Goal: Task Accomplishment & Management: Manage account settings

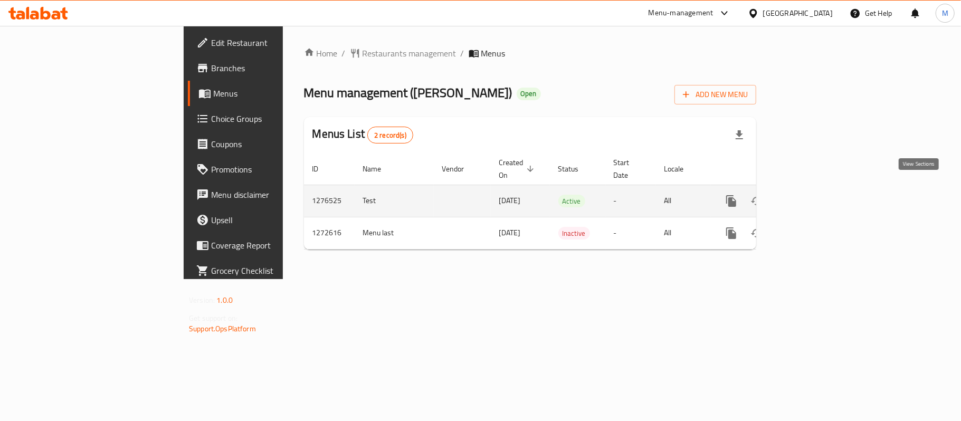
click at [813, 196] on icon "enhanced table" at bounding box center [808, 201] width 10 height 10
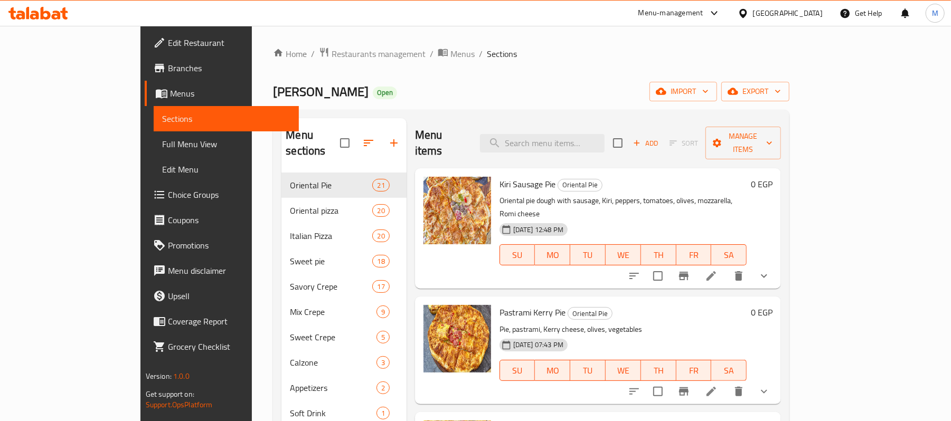
click at [777, 263] on button "show more" at bounding box center [763, 275] width 25 height 25
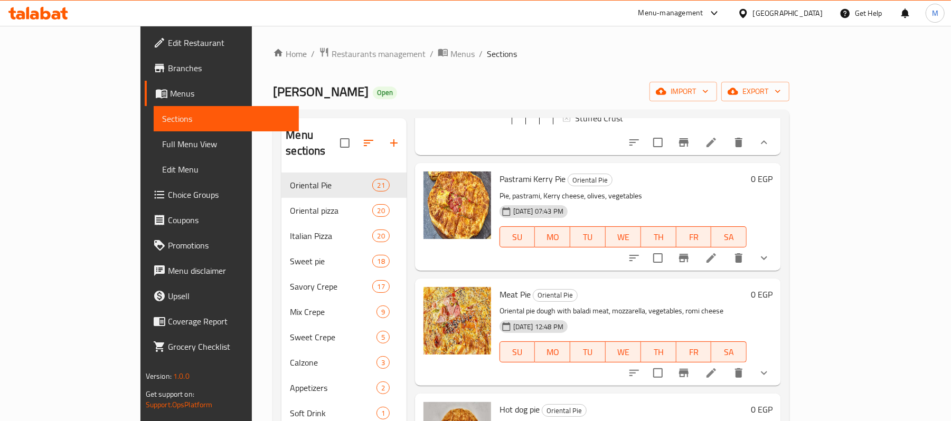
scroll to position [422, 0]
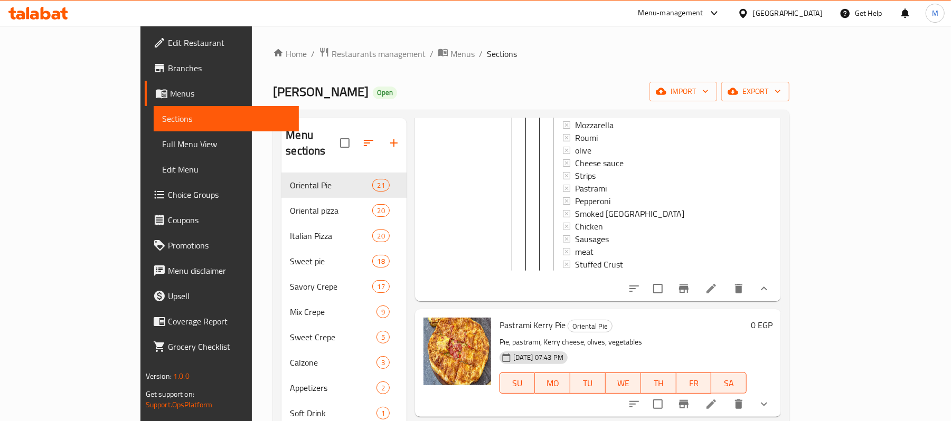
click at [726, 279] on li at bounding box center [711, 288] width 30 height 19
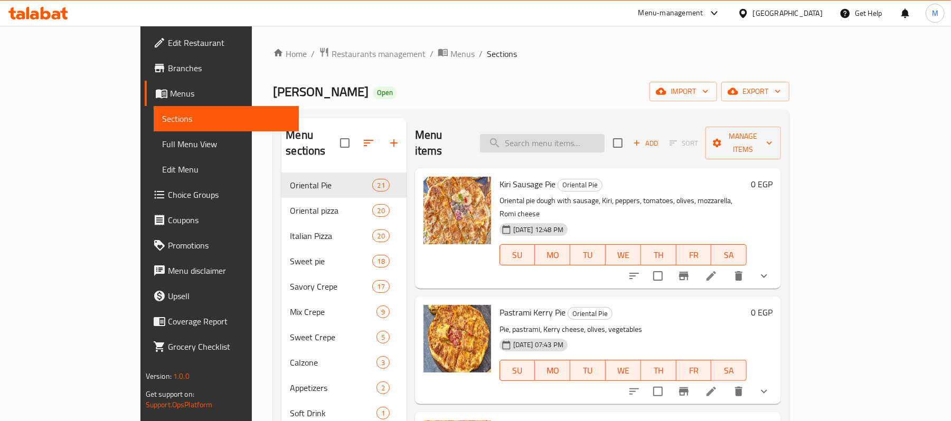
click at [605, 142] on input "search" at bounding box center [542, 143] width 125 height 18
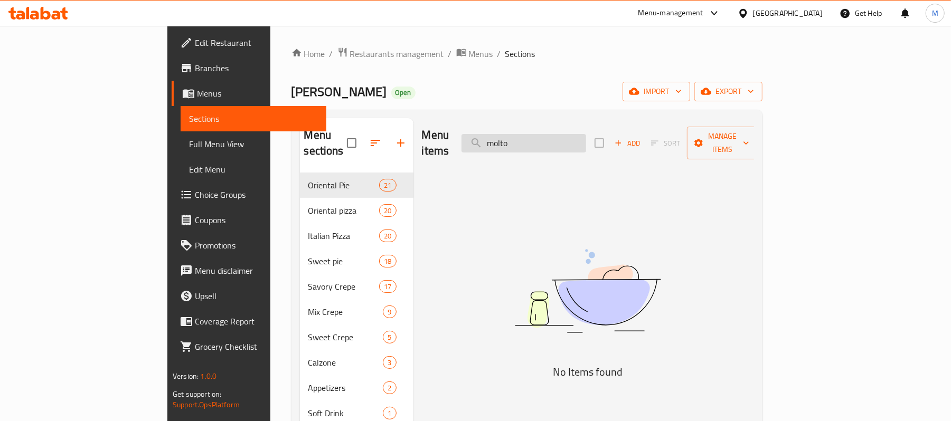
click at [586, 142] on input "molto" at bounding box center [523, 143] width 125 height 18
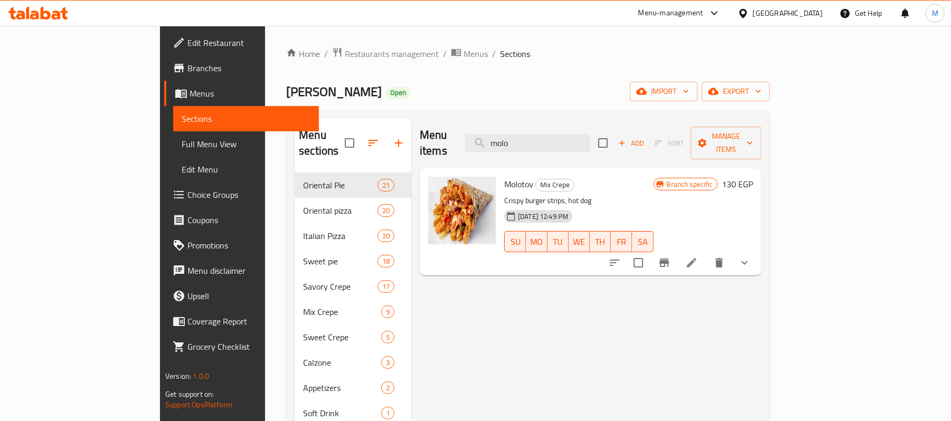
click at [757, 250] on button "show more" at bounding box center [744, 262] width 25 height 25
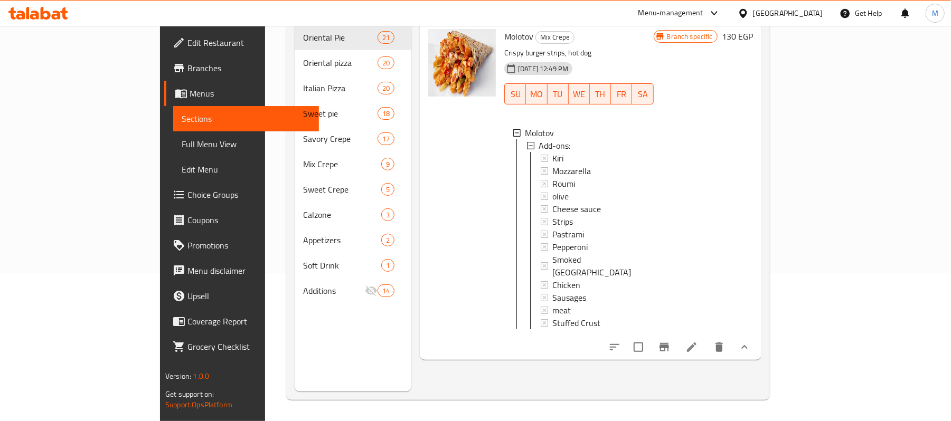
scroll to position [148, 0]
click at [671, 341] on icon "Branch-specific-item" at bounding box center [664, 347] width 13 height 13
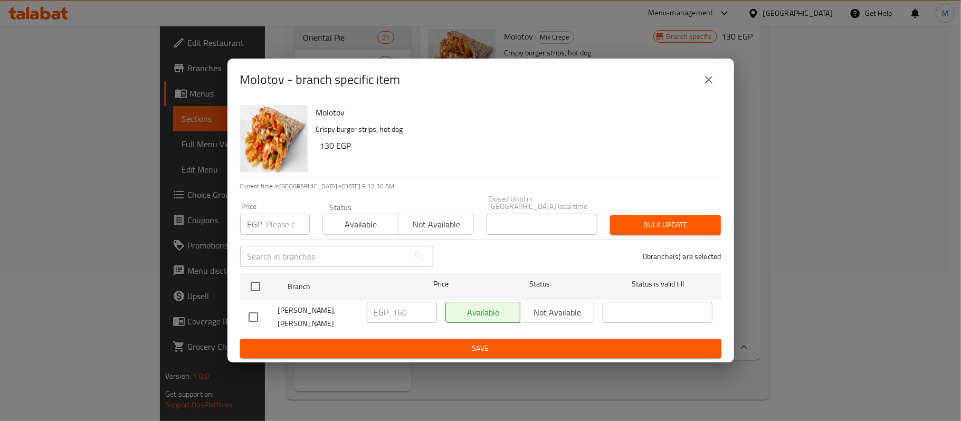
click at [328, 146] on h6 "130 EGP" at bounding box center [516, 145] width 393 height 15
click at [709, 82] on icon "close" at bounding box center [709, 79] width 13 height 13
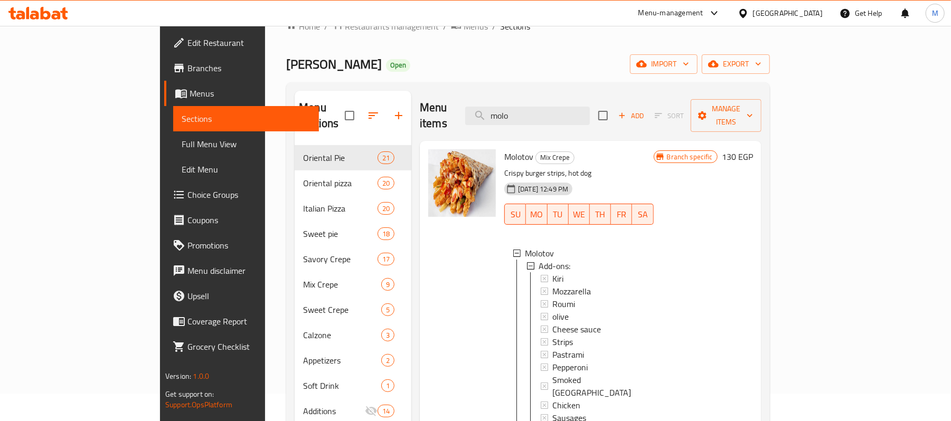
scroll to position [0, 0]
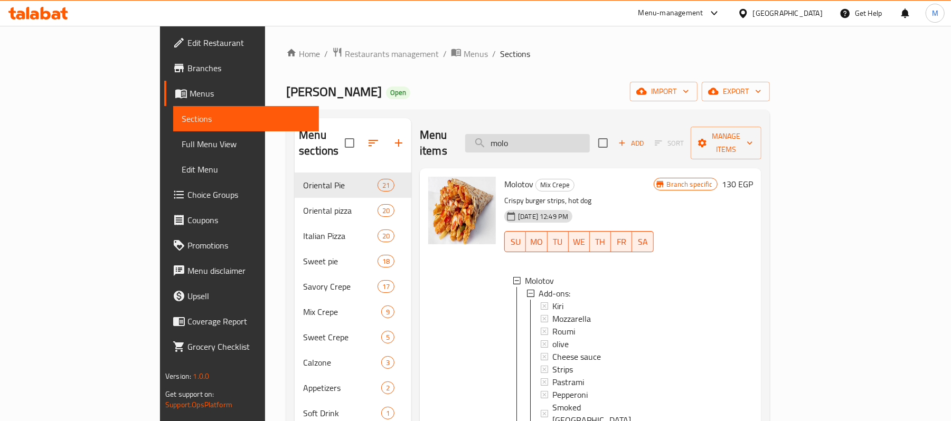
click at [576, 144] on input "molo" at bounding box center [527, 143] width 125 height 18
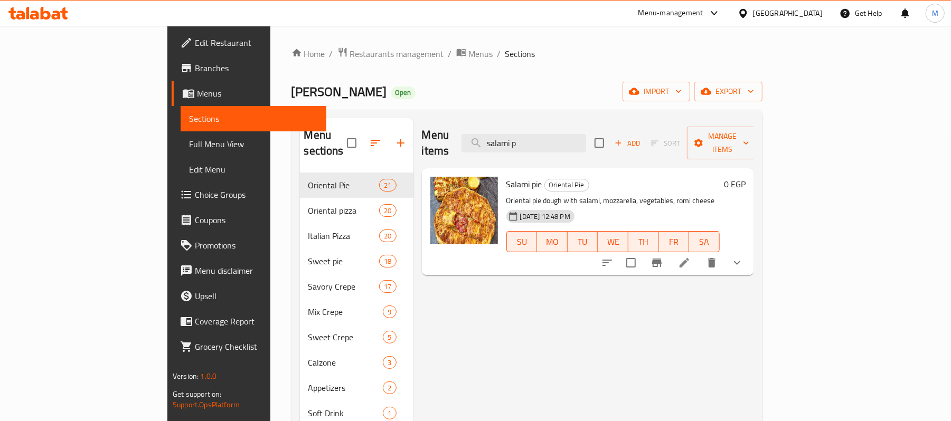
type input "salami p"
click at [691, 257] on icon at bounding box center [684, 263] width 13 height 13
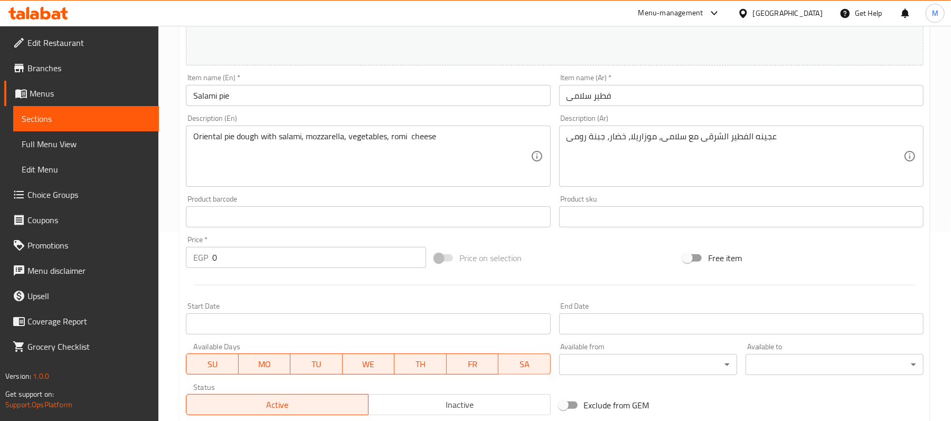
scroll to position [30, 0]
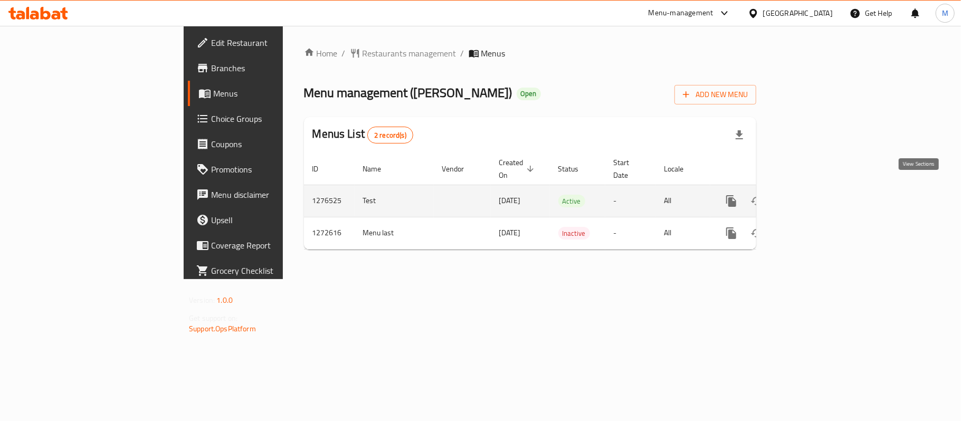
click at [820, 195] on link "enhanced table" at bounding box center [807, 200] width 25 height 25
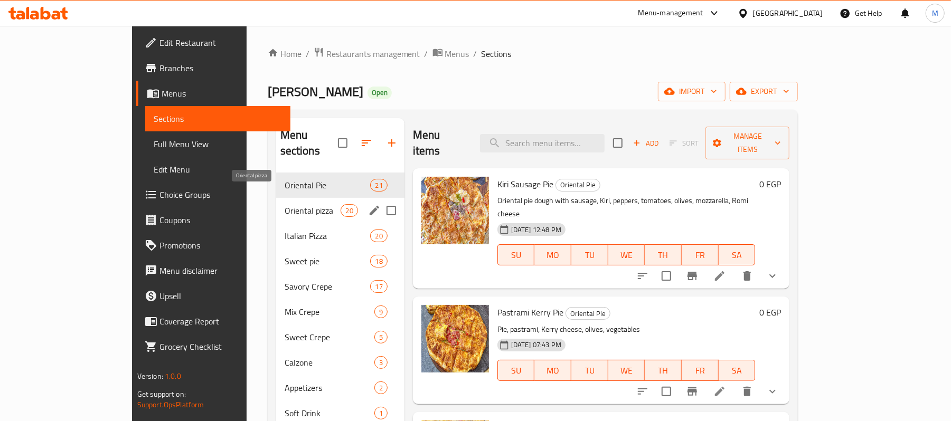
click at [285, 204] on span "Oriental pizza" at bounding box center [313, 210] width 56 height 13
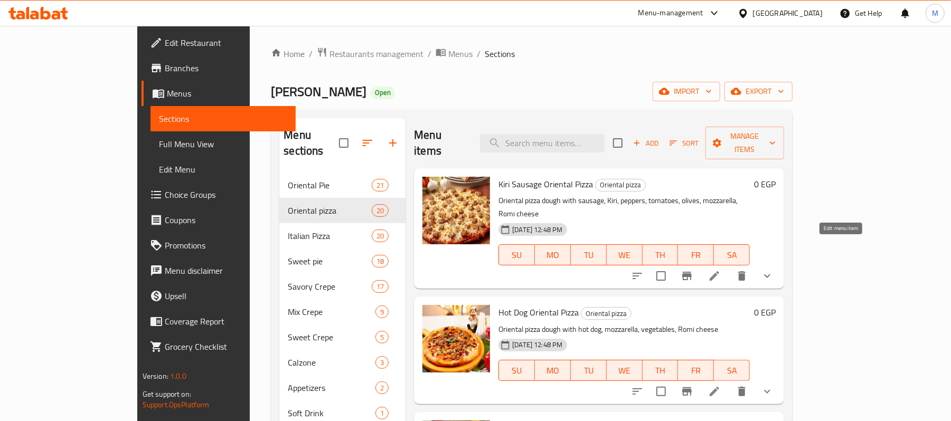
click at [721, 270] on icon at bounding box center [714, 276] width 13 height 13
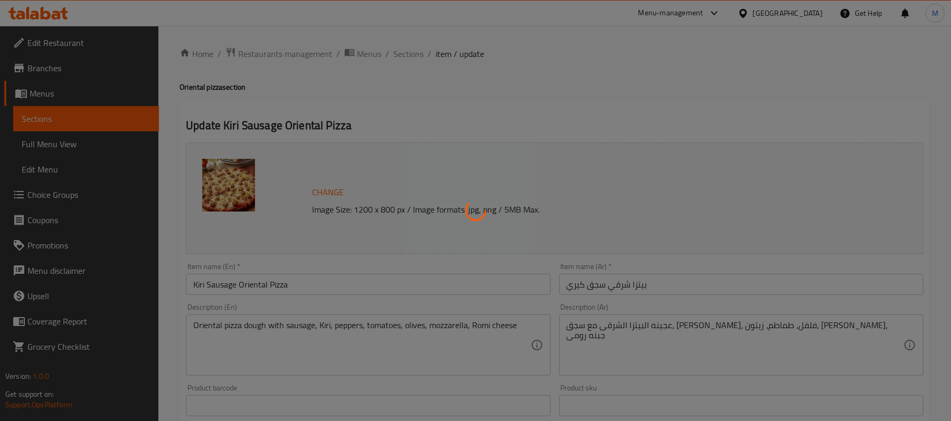
type input "الأضافات:"
type input "0"
type input "الأضافات:"
type input "0"
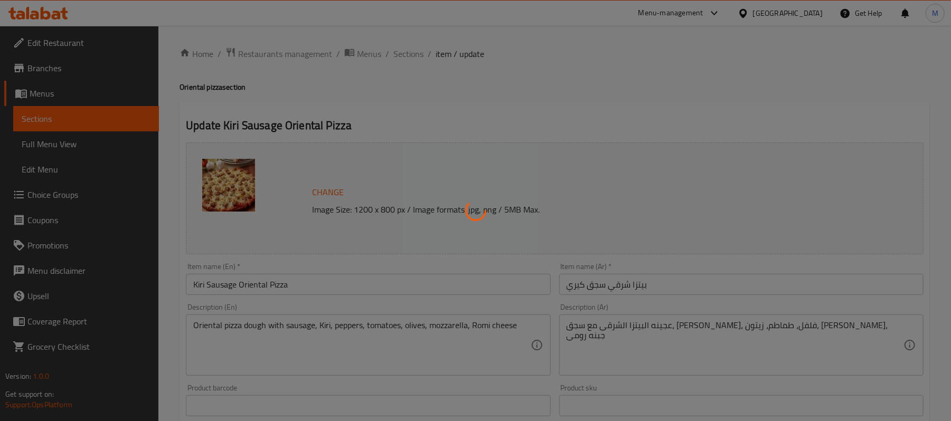
type input "0"
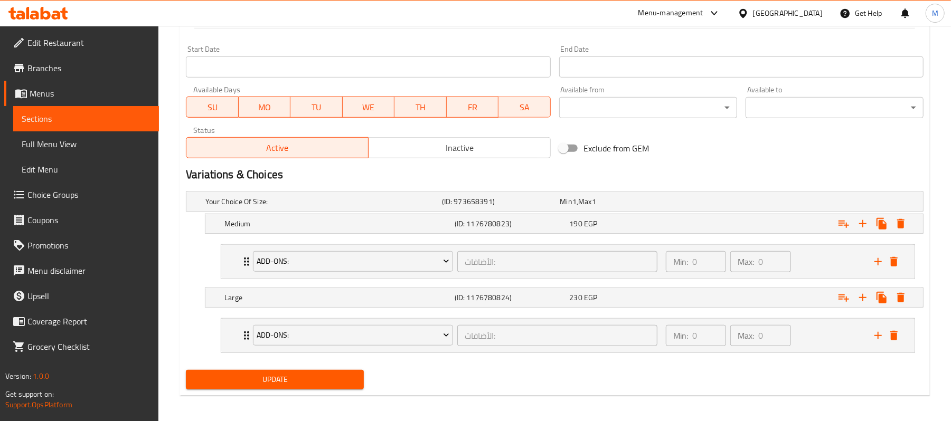
scroll to position [452, 0]
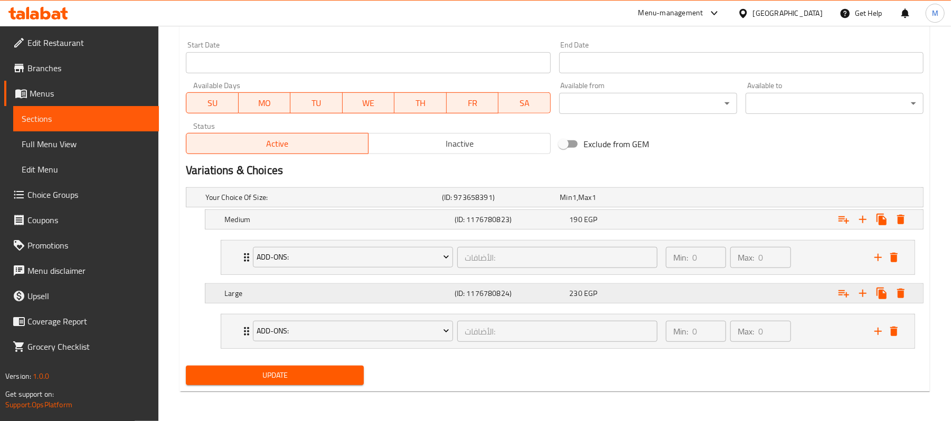
click at [480, 288] on h5 "(ID: 1176780824)" at bounding box center [510, 293] width 111 height 11
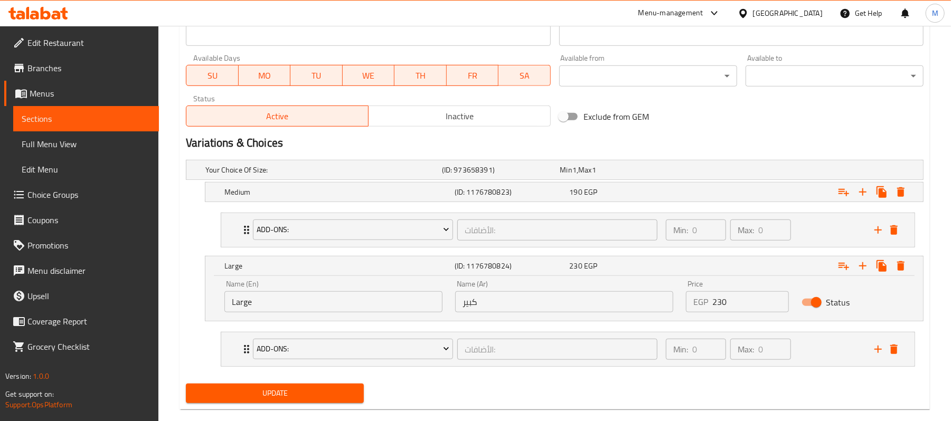
scroll to position [498, 0]
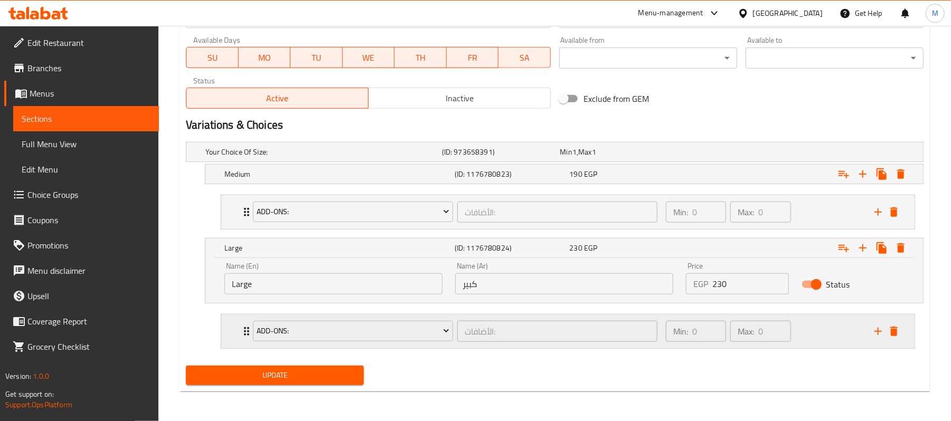
click at [460, 343] on div "الأضافات: ​" at bounding box center [557, 331] width 204 height 25
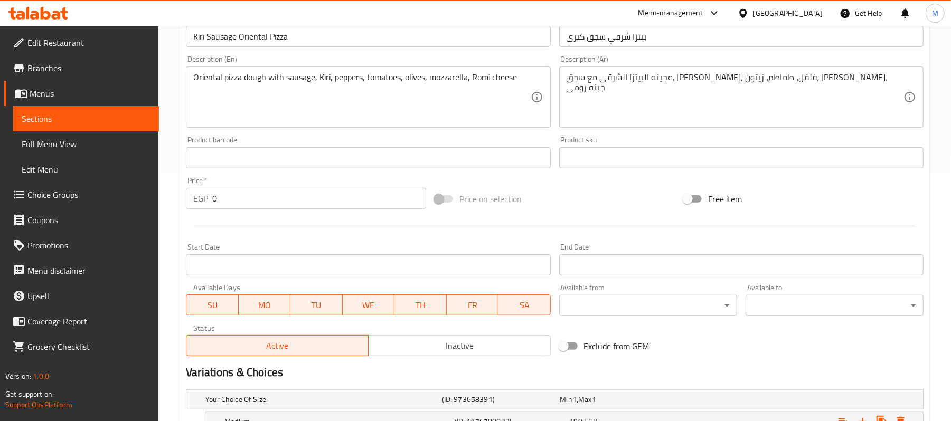
scroll to position [216, 0]
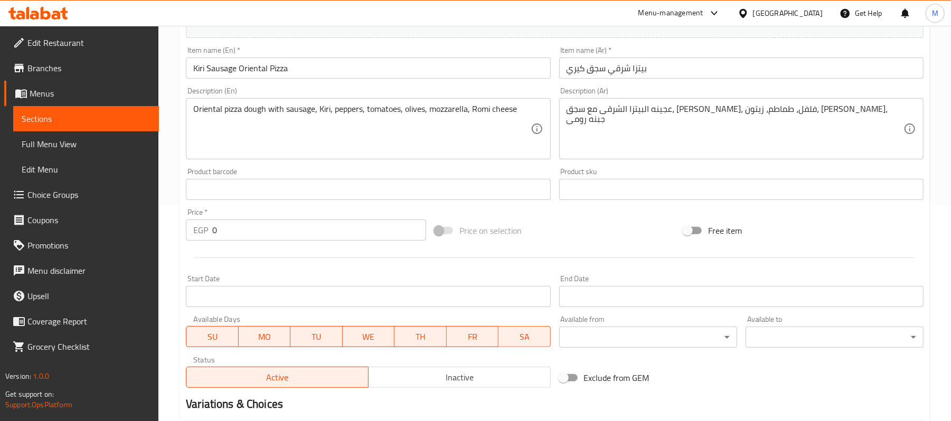
click at [76, 32] on link "Edit Restaurant" at bounding box center [81, 42] width 155 height 25
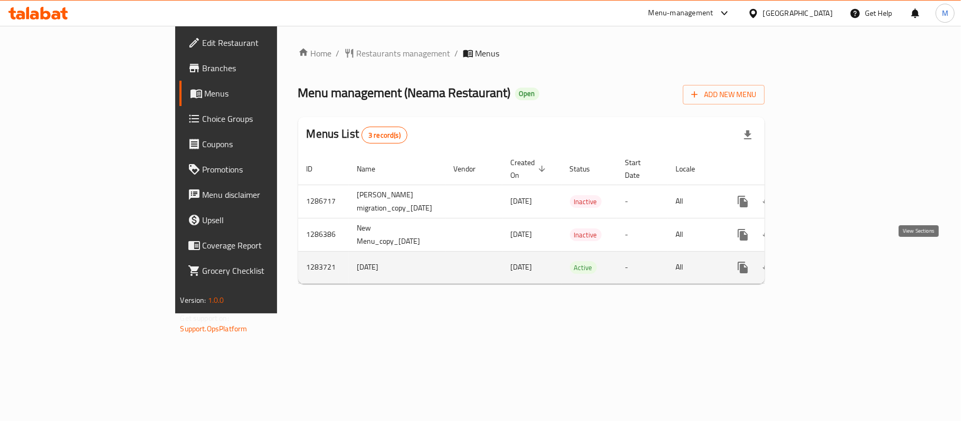
click at [832, 265] on link "enhanced table" at bounding box center [819, 267] width 25 height 25
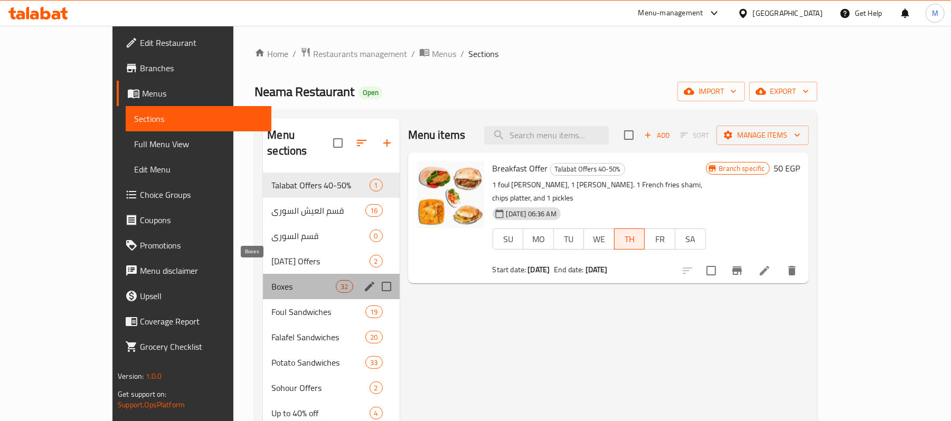
click at [271, 280] on span "Boxes" at bounding box center [303, 286] width 64 height 13
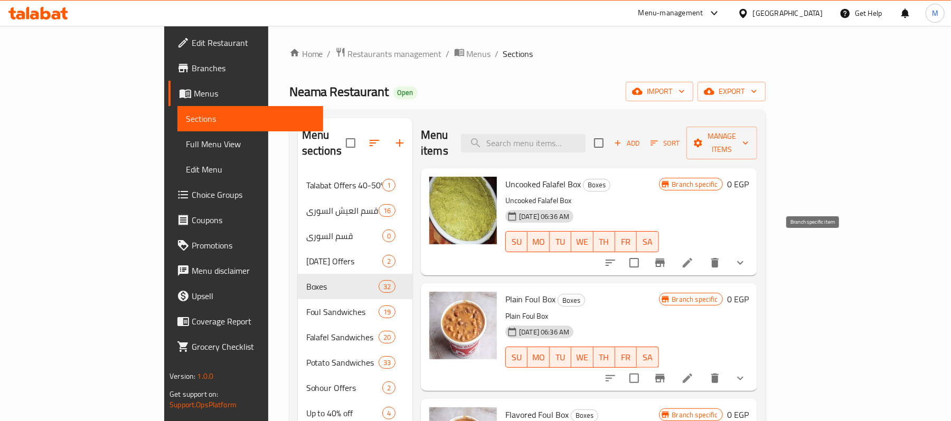
click at [665, 259] on icon "Branch-specific-item" at bounding box center [660, 263] width 10 height 8
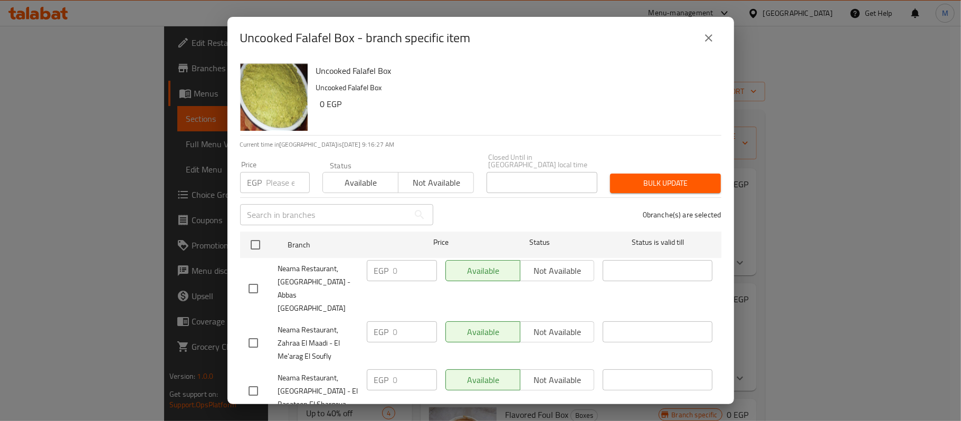
click at [710, 41] on icon "close" at bounding box center [709, 38] width 13 height 13
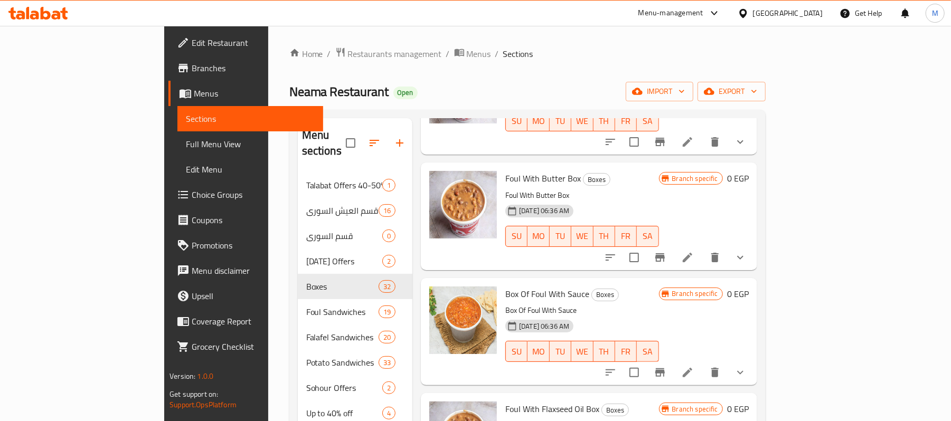
scroll to position [422, 0]
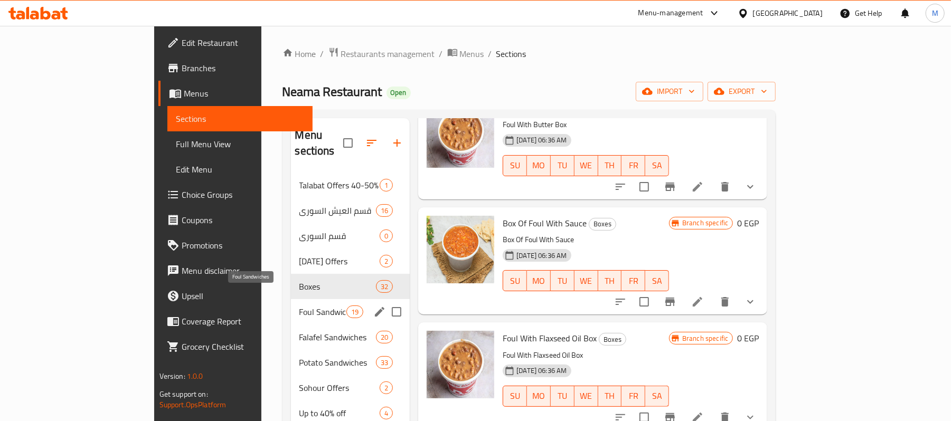
click at [299, 306] on span "Foul Sandwiches" at bounding box center [322, 312] width 47 height 13
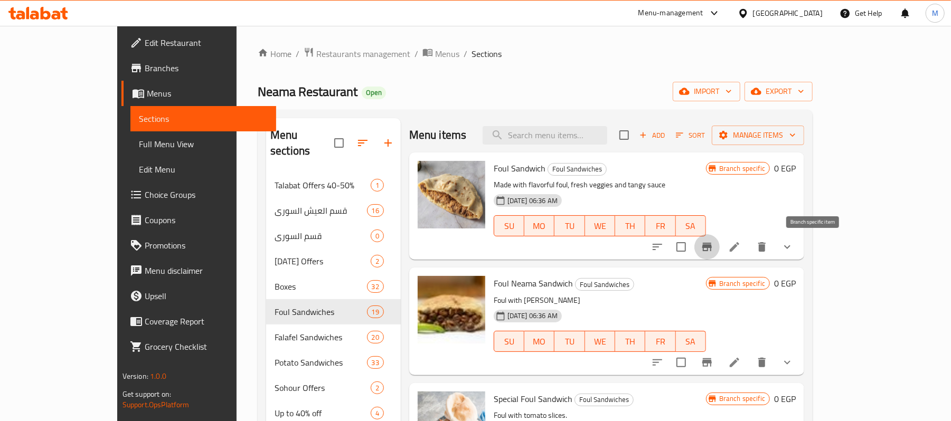
click at [712, 246] on icon "Branch-specific-item" at bounding box center [707, 247] width 10 height 8
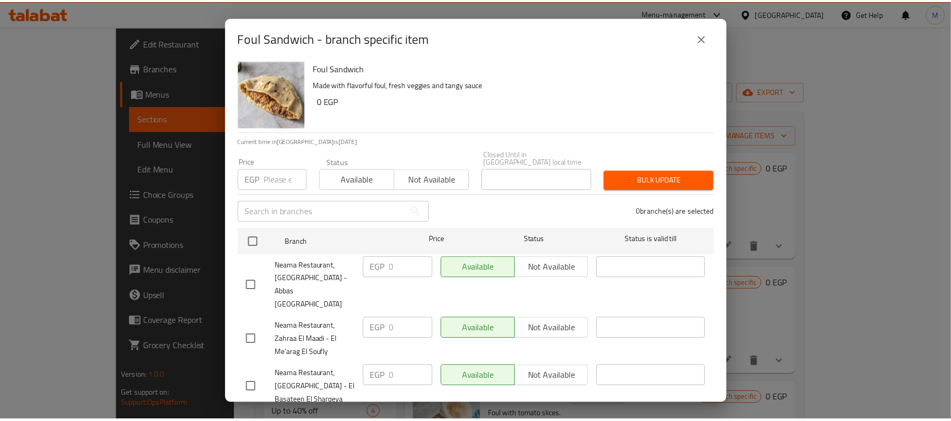
scroll to position [5, 0]
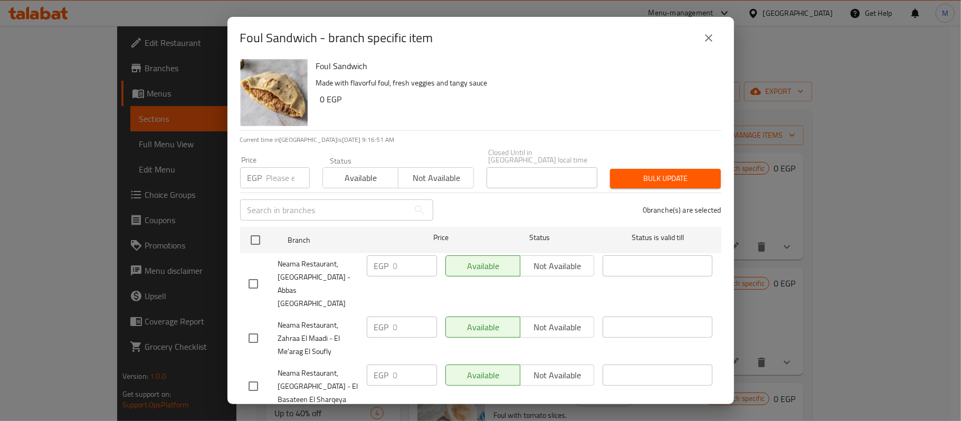
click at [712, 41] on icon "close" at bounding box center [708, 37] width 7 height 7
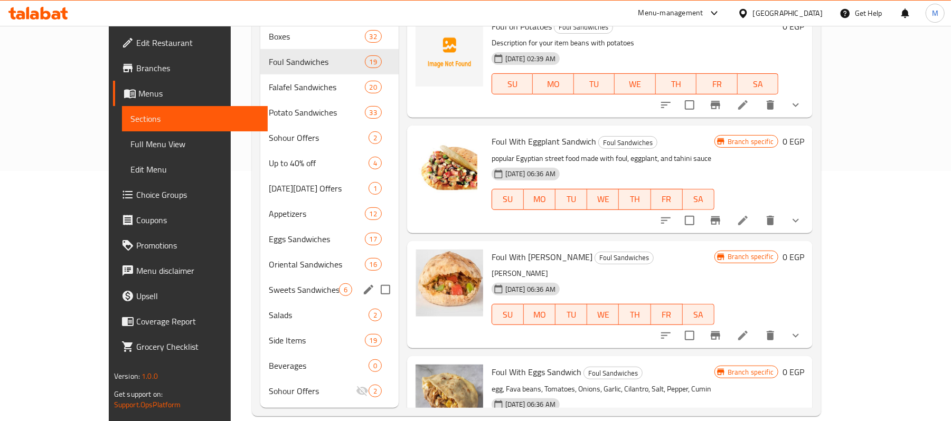
scroll to position [251, 0]
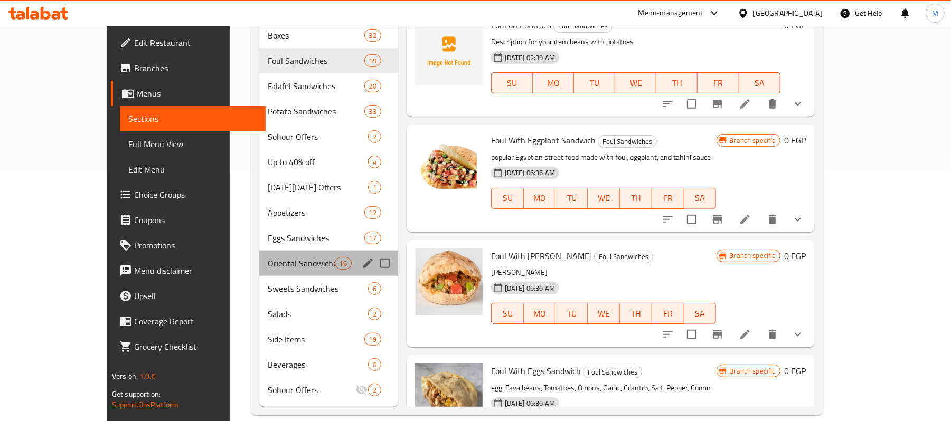
click at [259, 260] on div "Oriental Sandwiches 16" at bounding box center [328, 263] width 139 height 25
